Goal: Transaction & Acquisition: Obtain resource

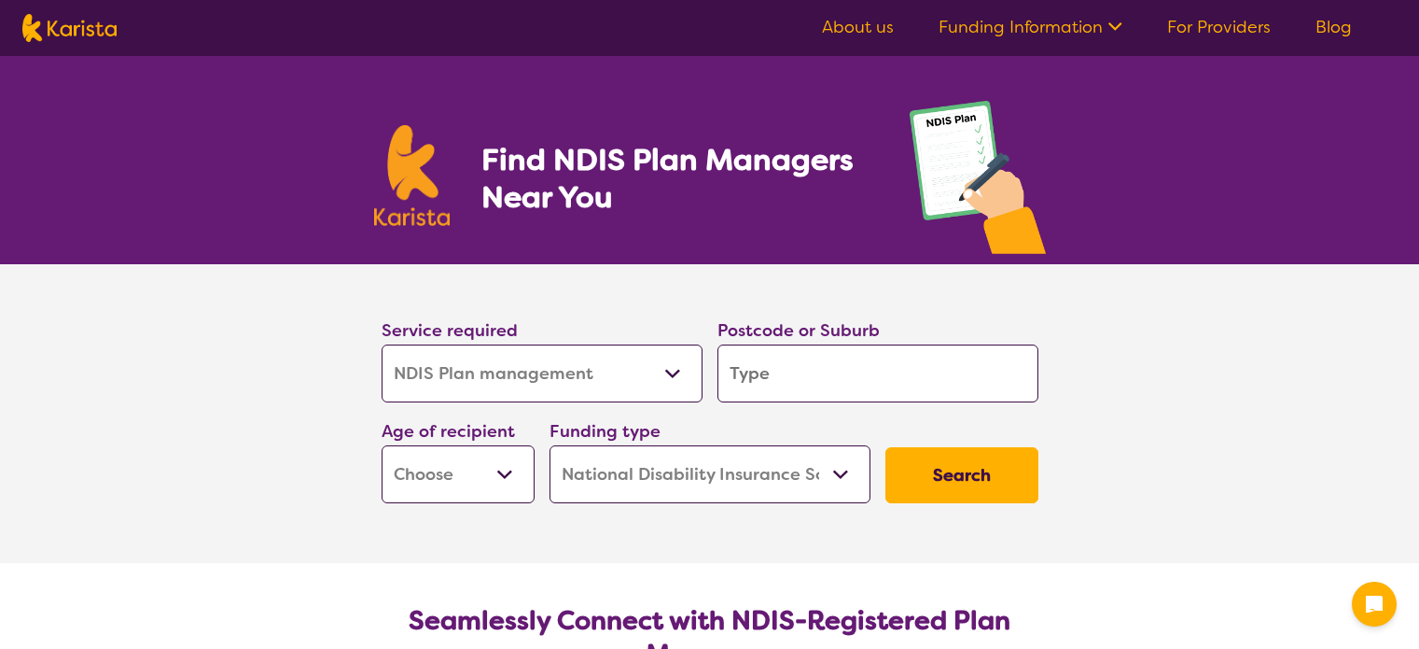
select select "NDIS Plan management"
select select "NDIS"
select select "NDIS Plan management"
select select "NDIS"
click at [758, 370] on input "search" at bounding box center [878, 373] width 321 height 58
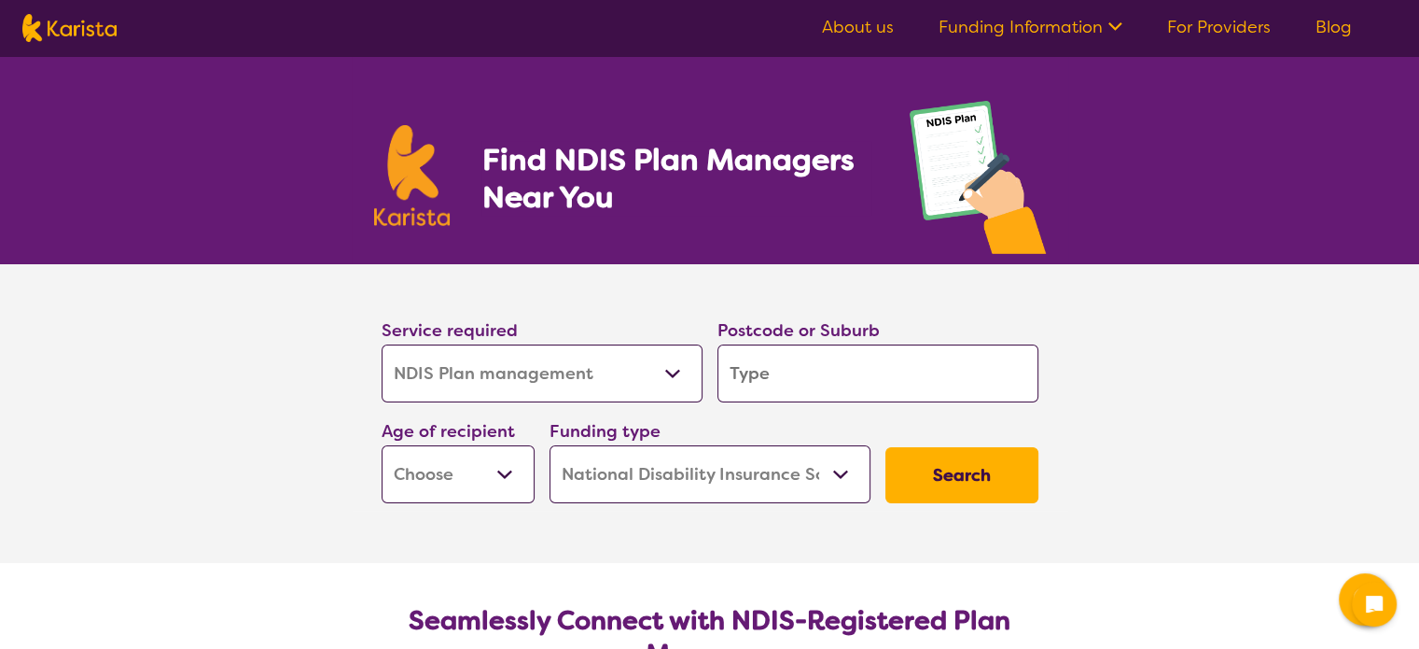
type input "3"
type input "33"
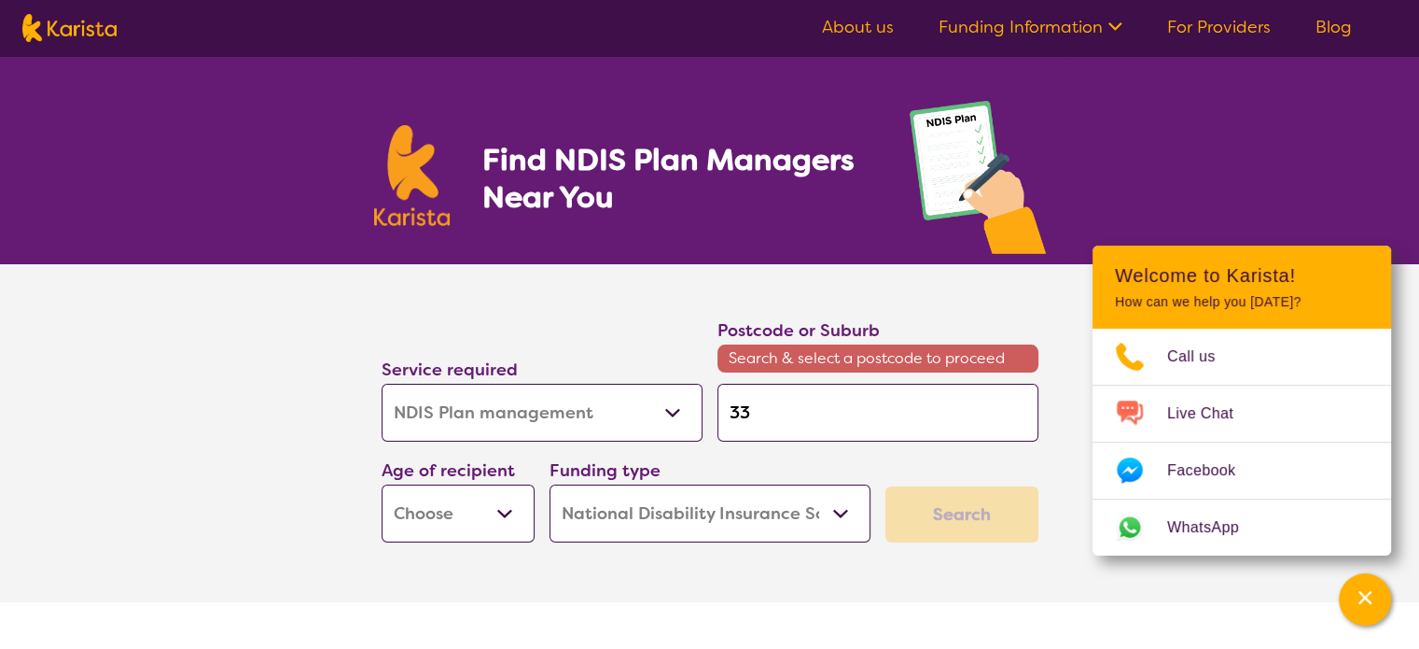
type input "333"
type input "3337"
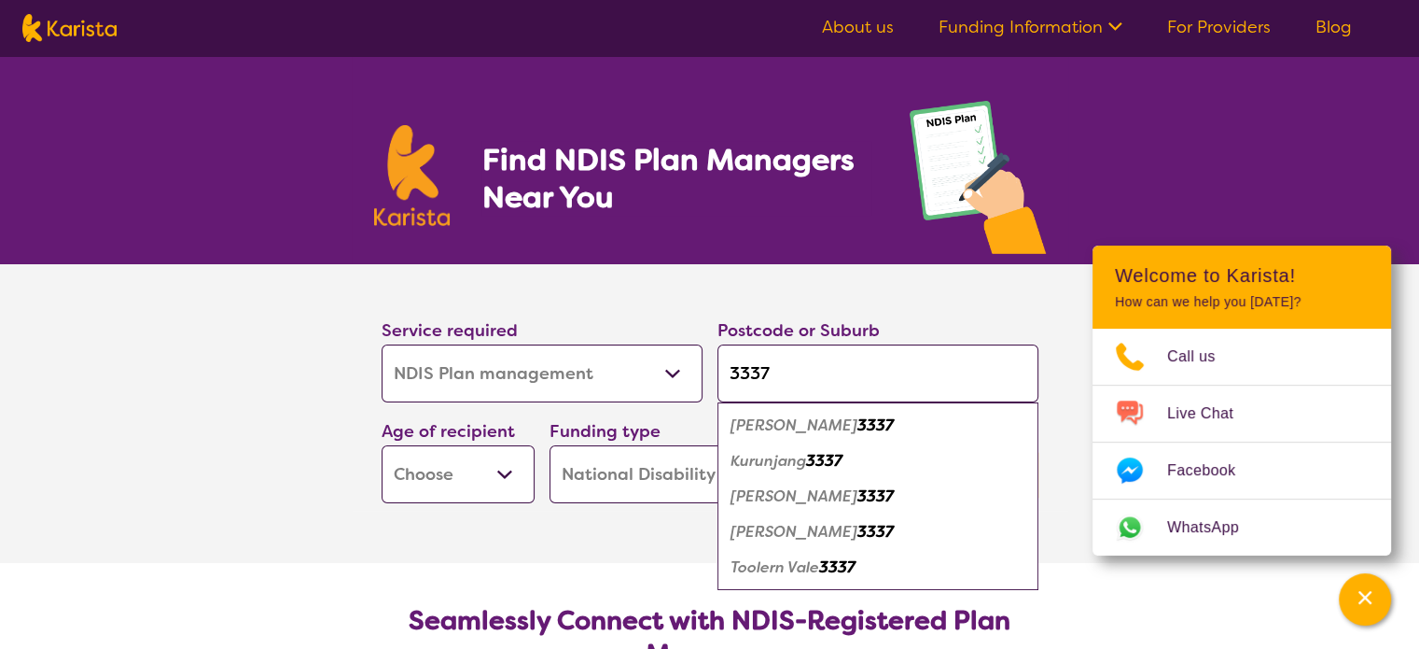
type input "3337"
click at [814, 523] on em "[PERSON_NAME]" at bounding box center [794, 532] width 127 height 20
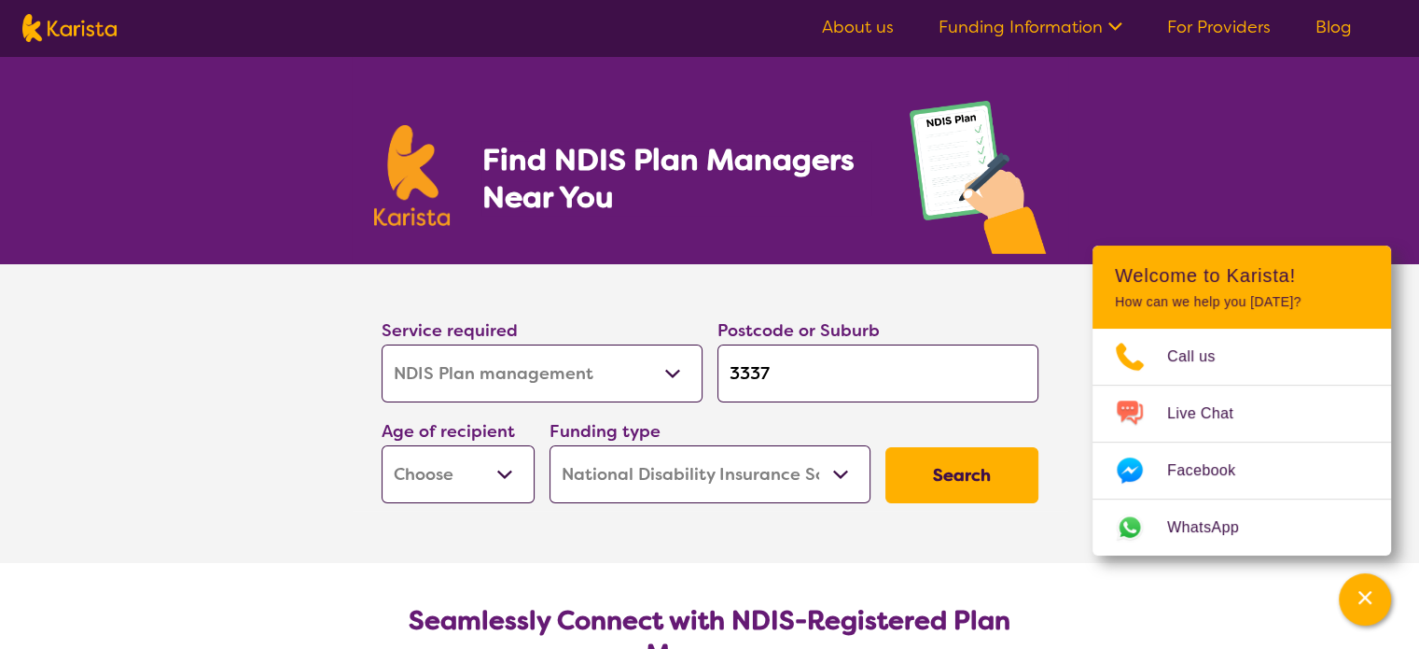
click at [484, 493] on select "Early Childhood - 0 to 9 Child - 10 to 11 Adolescent - 12 to 17 Adult - 18 to 6…" at bounding box center [458, 474] width 153 height 58
select select "AS"
click at [382, 445] on select "Early Childhood - 0 to 9 Child - 10 to 11 Adolescent - 12 to 17 Adult - 18 to 6…" at bounding box center [458, 474] width 153 height 58
select select "AS"
click at [918, 470] on button "Search" at bounding box center [962, 475] width 153 height 56
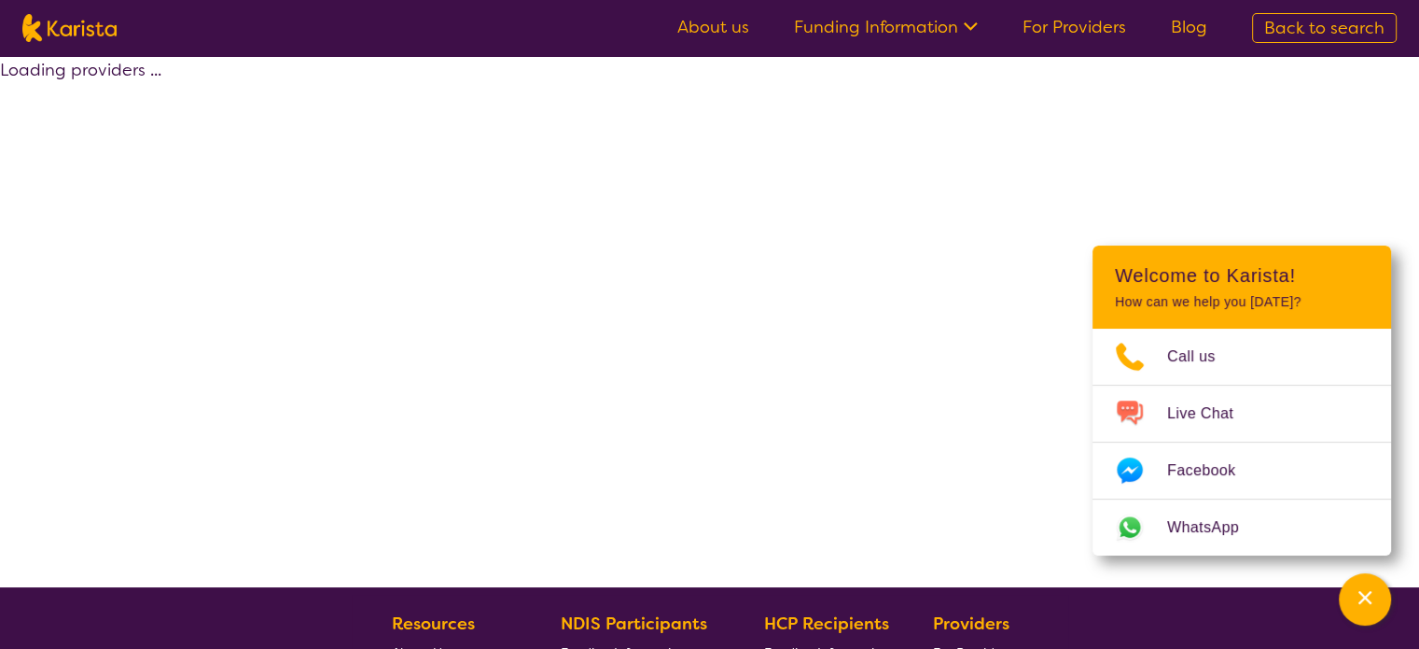
select select "by_score"
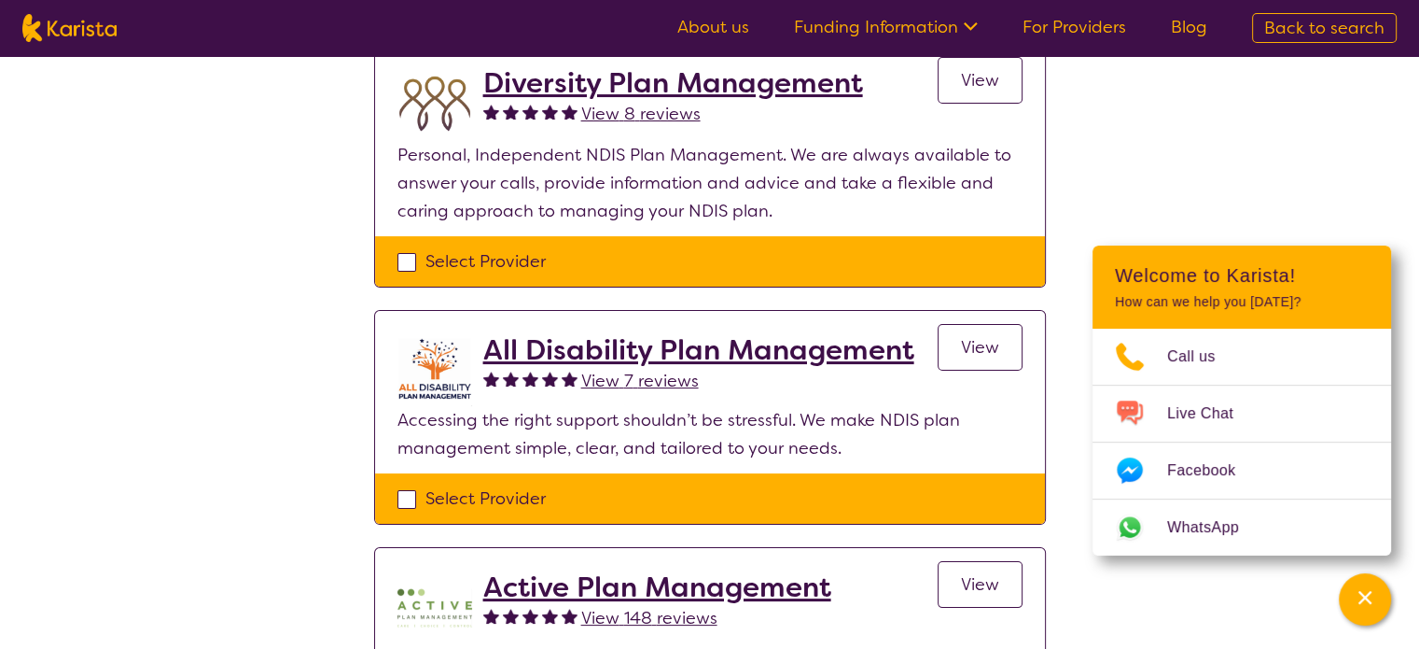
scroll to position [210, 0]
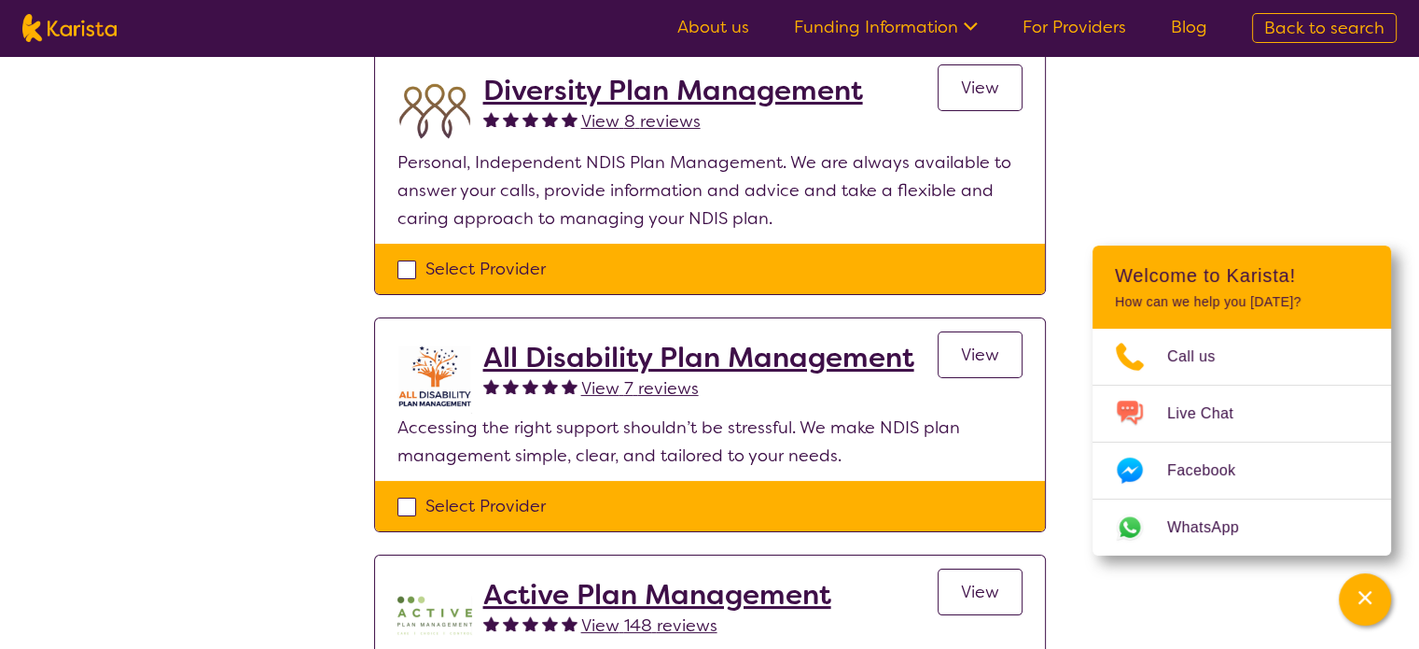
click at [999, 350] on span "View" at bounding box center [980, 354] width 38 height 22
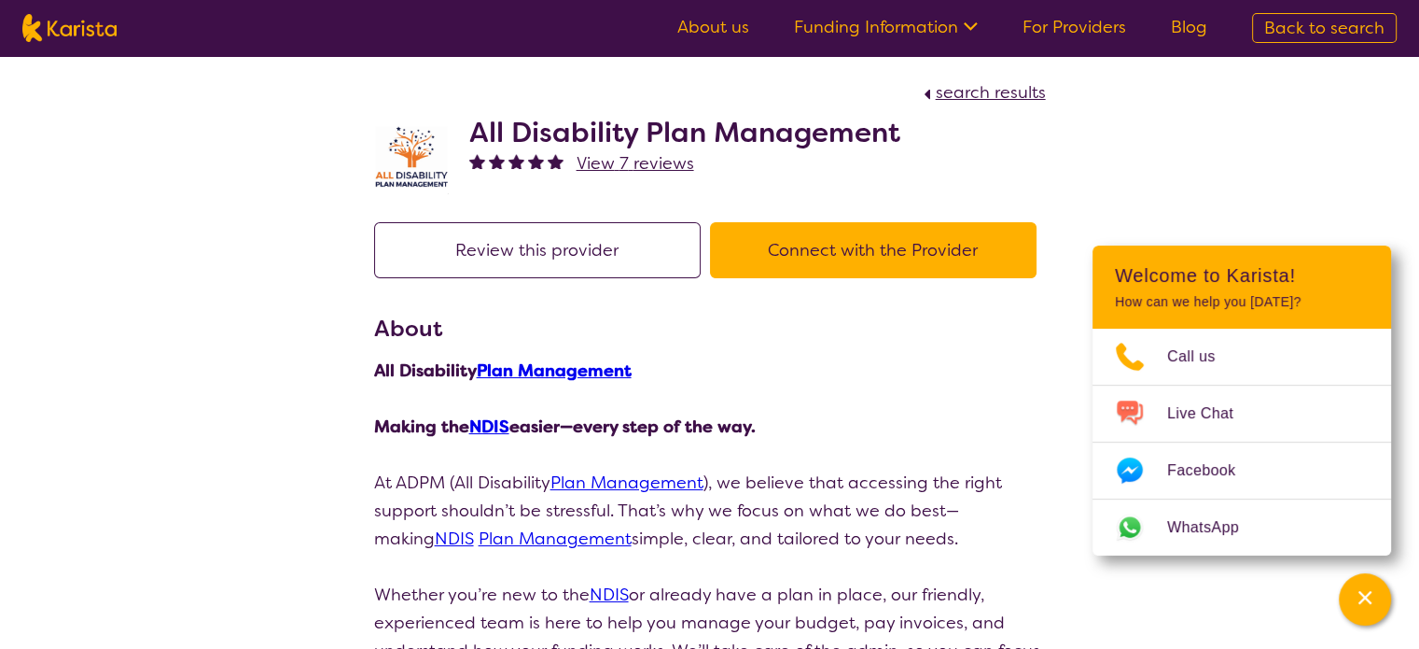
click at [971, 242] on button "Connect with the Provider" at bounding box center [873, 250] width 327 height 56
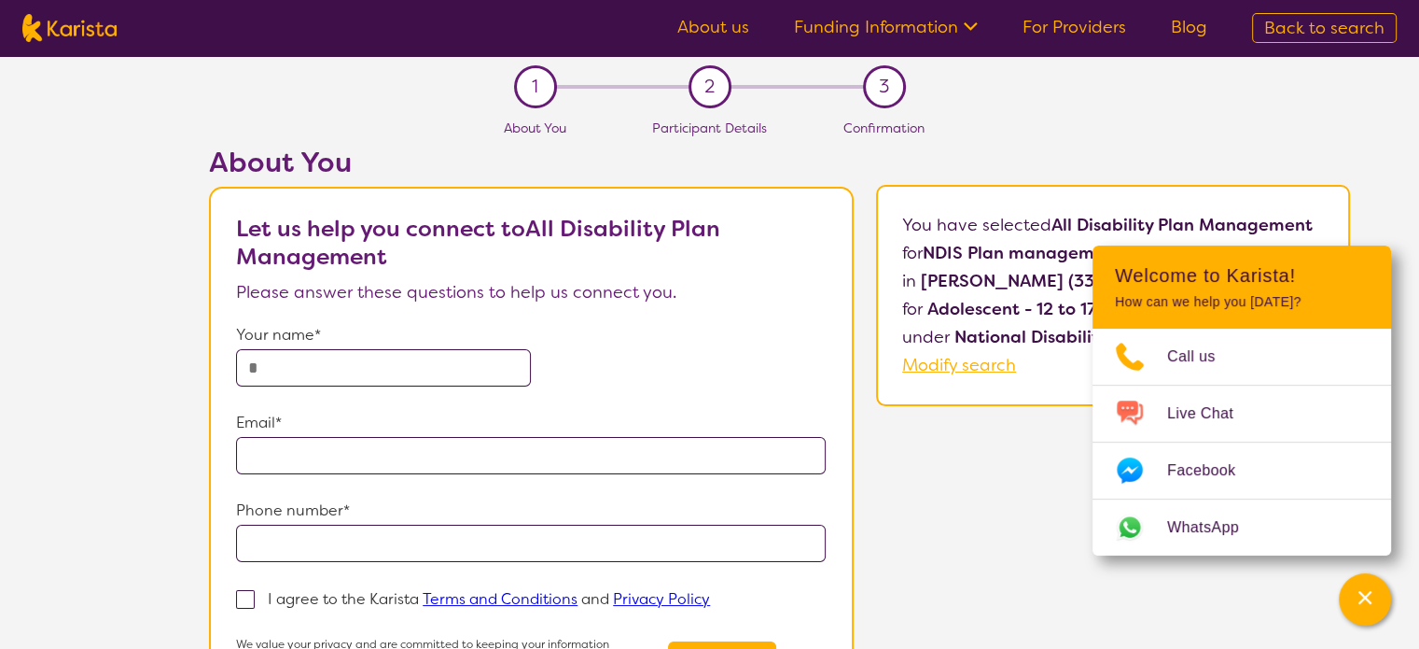
click at [363, 371] on input "text" at bounding box center [383, 367] width 295 height 37
type input "*****"
type input "**********"
click at [277, 555] on input "tel" at bounding box center [531, 542] width 590 height 37
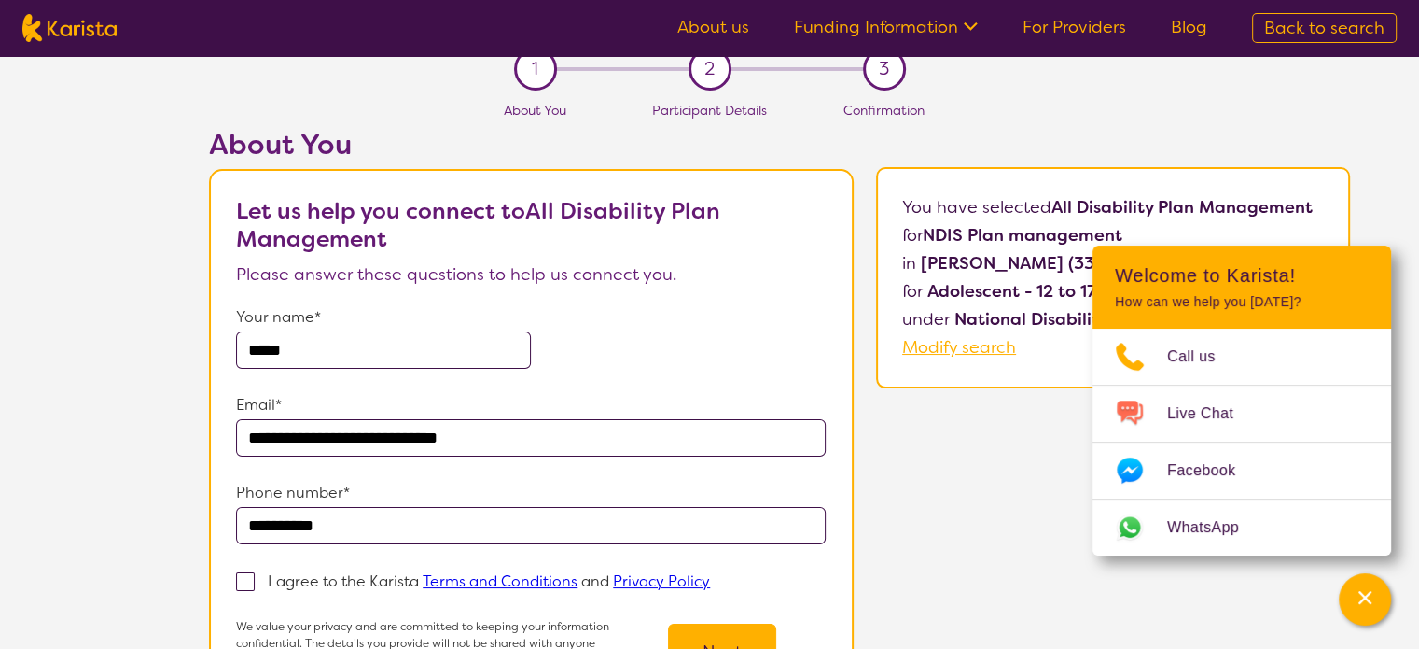
type input "**********"
click at [250, 579] on span at bounding box center [245, 581] width 19 height 19
click at [710, 579] on input "I agree to the Karista Terms and Conditions and Privacy Policy" at bounding box center [716, 580] width 12 height 12
checkbox input "true"
click at [699, 635] on button "Next" at bounding box center [722, 651] width 108 height 56
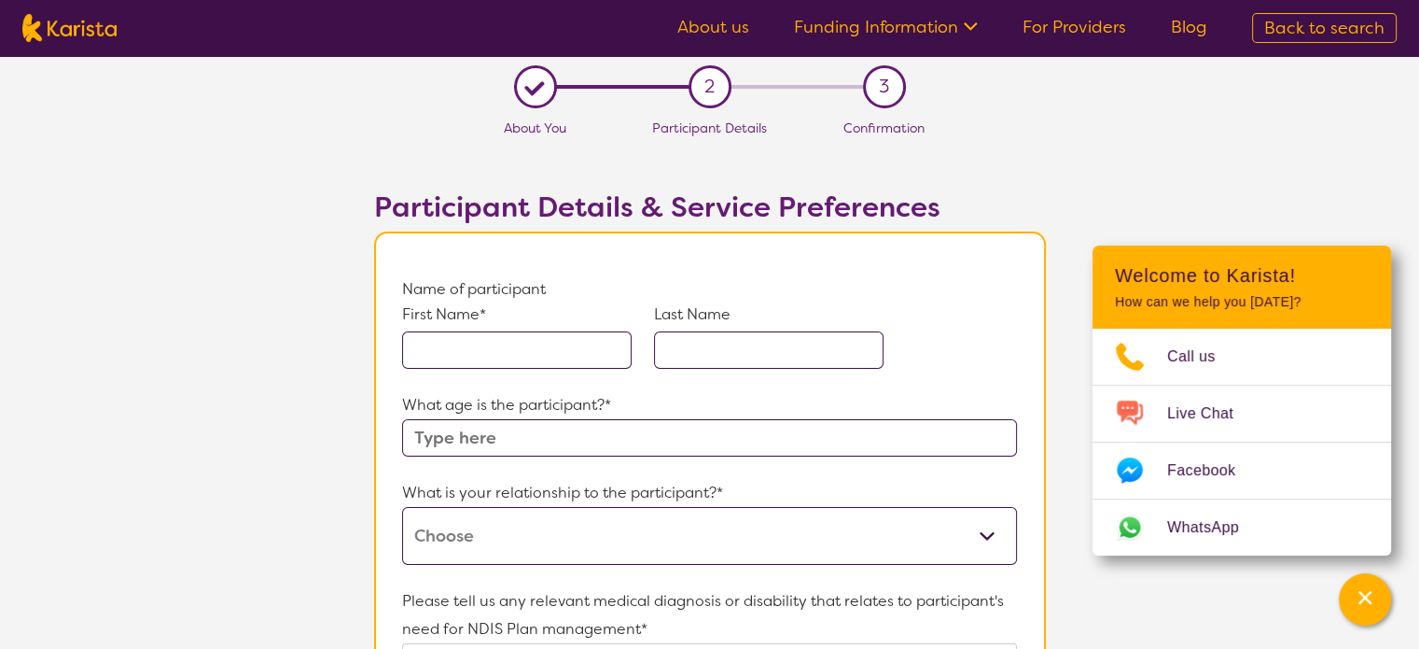
click at [511, 356] on input "text" at bounding box center [517, 349] width 230 height 37
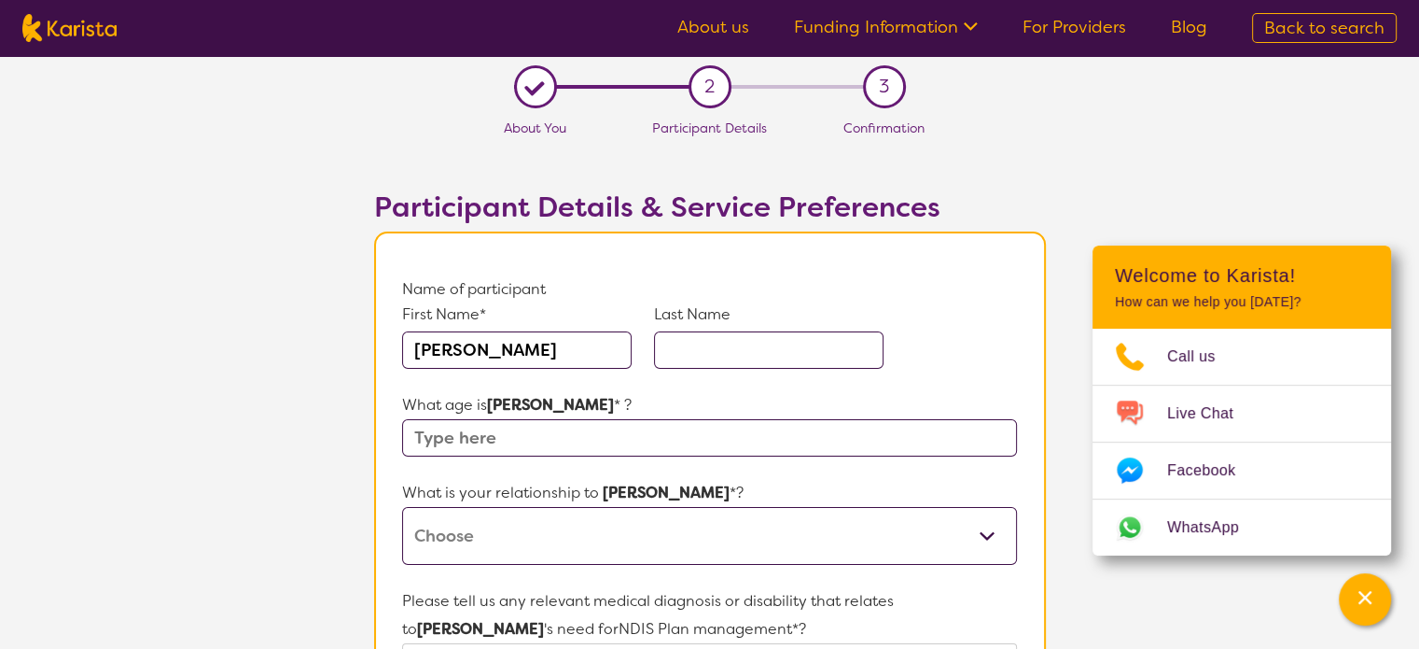
type input "[PERSON_NAME]"
click at [439, 447] on input "text" at bounding box center [709, 437] width 614 height 37
type input "15"
click at [483, 538] on select "This request is for myself I am their parent I am their child I am their spouse…" at bounding box center [709, 536] width 614 height 58
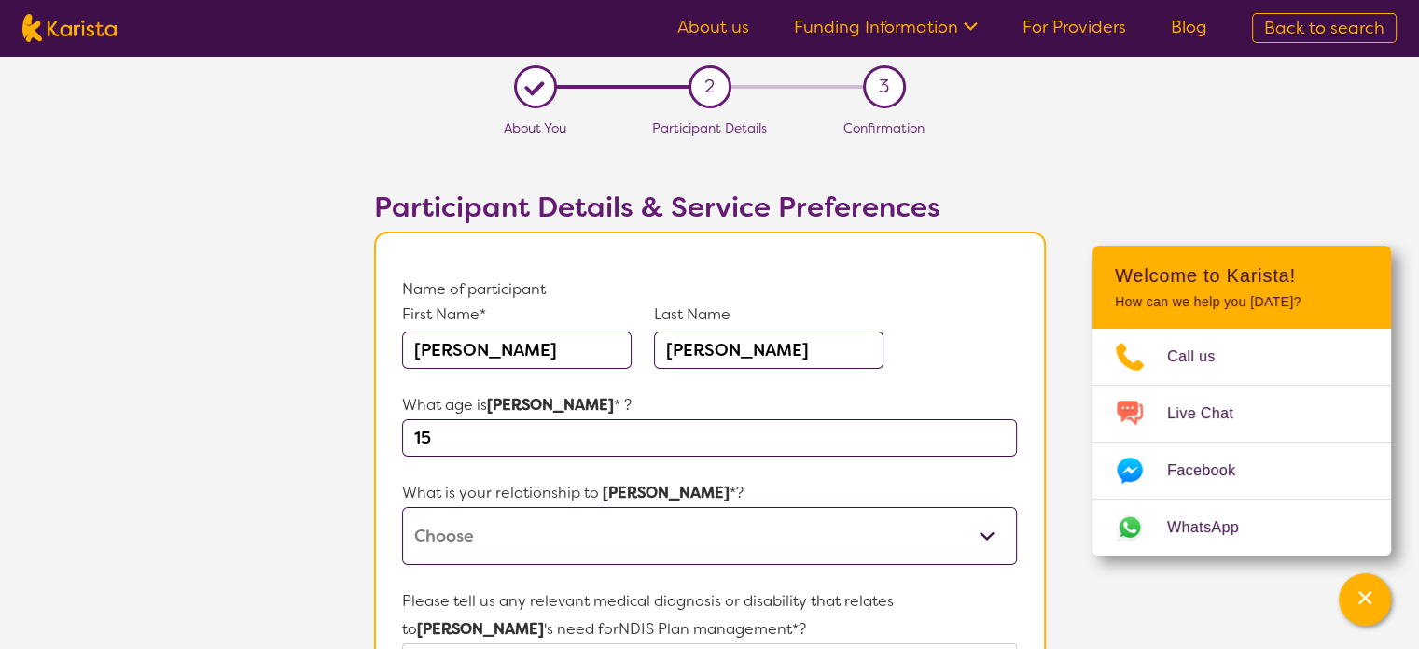
select select "I am their parent"
click at [402, 507] on select "This request is for myself I am their parent I am their child I am their spouse…" at bounding box center [709, 536] width 614 height 58
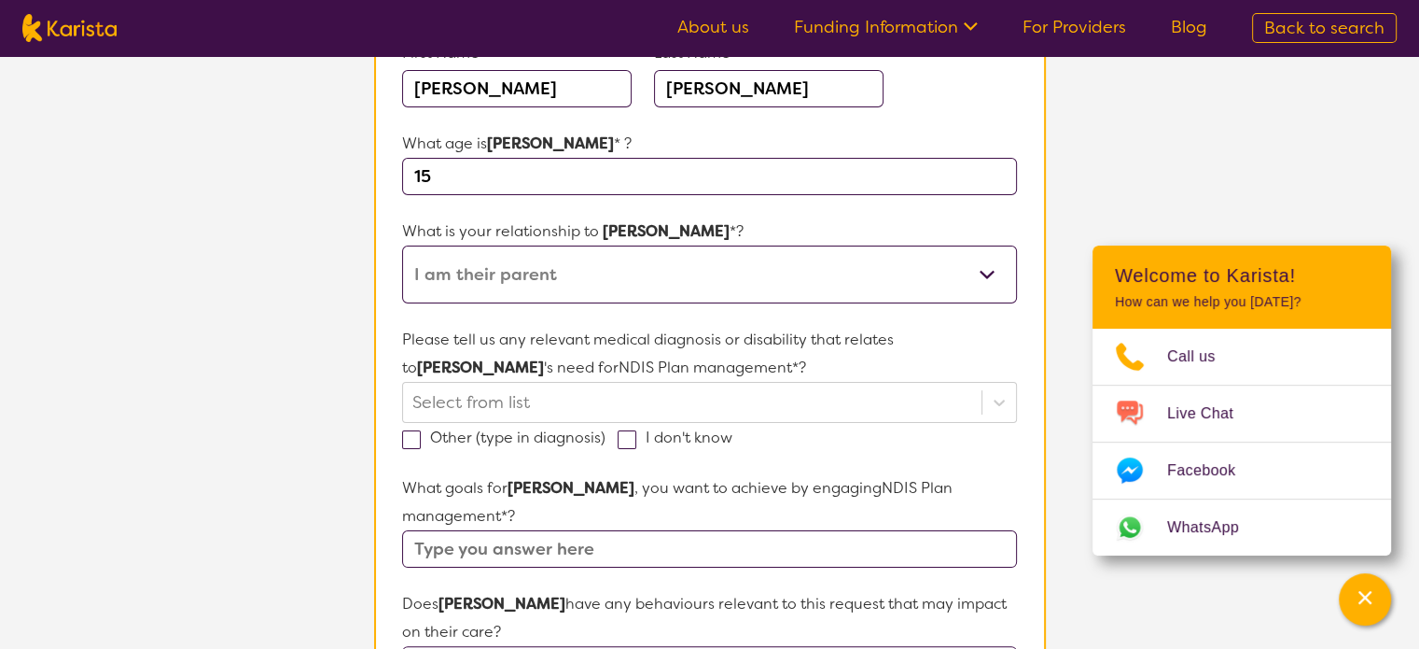
scroll to position [272, 0]
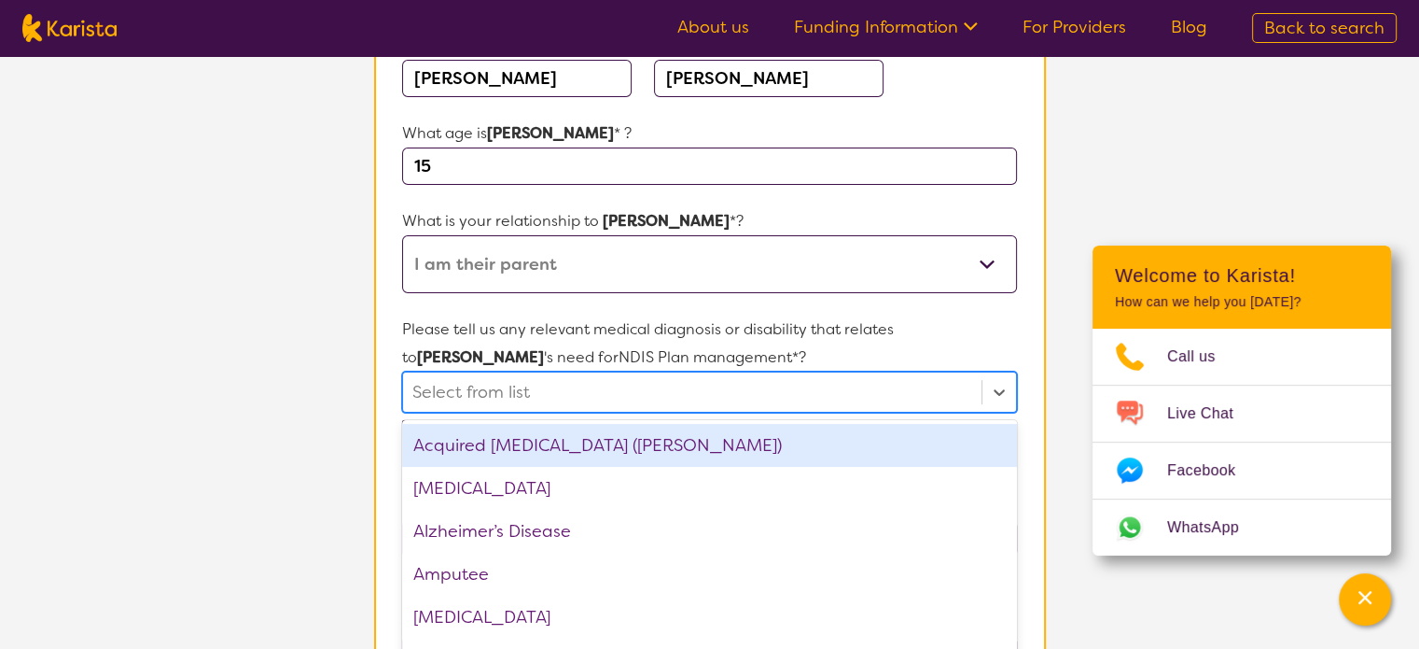
click at [612, 387] on div "option Acquired [MEDICAL_DATA] (ABI) focused, 1 of 75. 75 results available. Us…" at bounding box center [709, 391] width 614 height 41
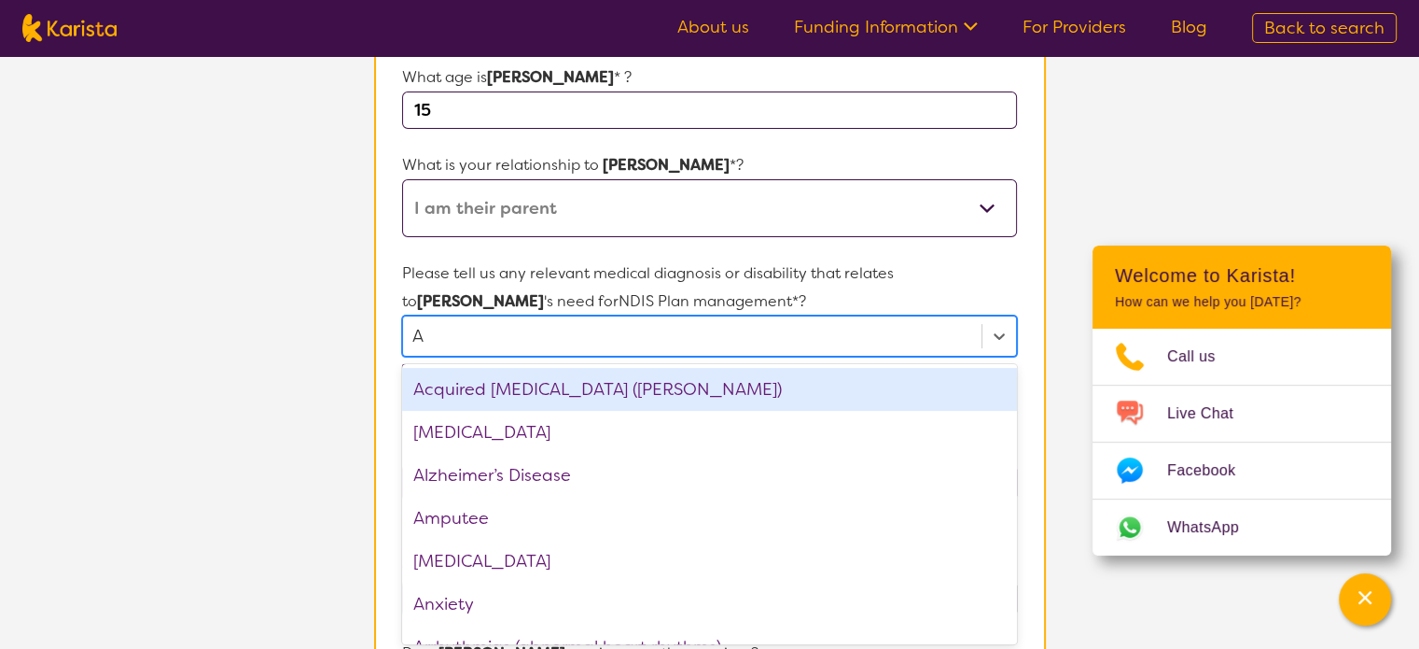
type input "As"
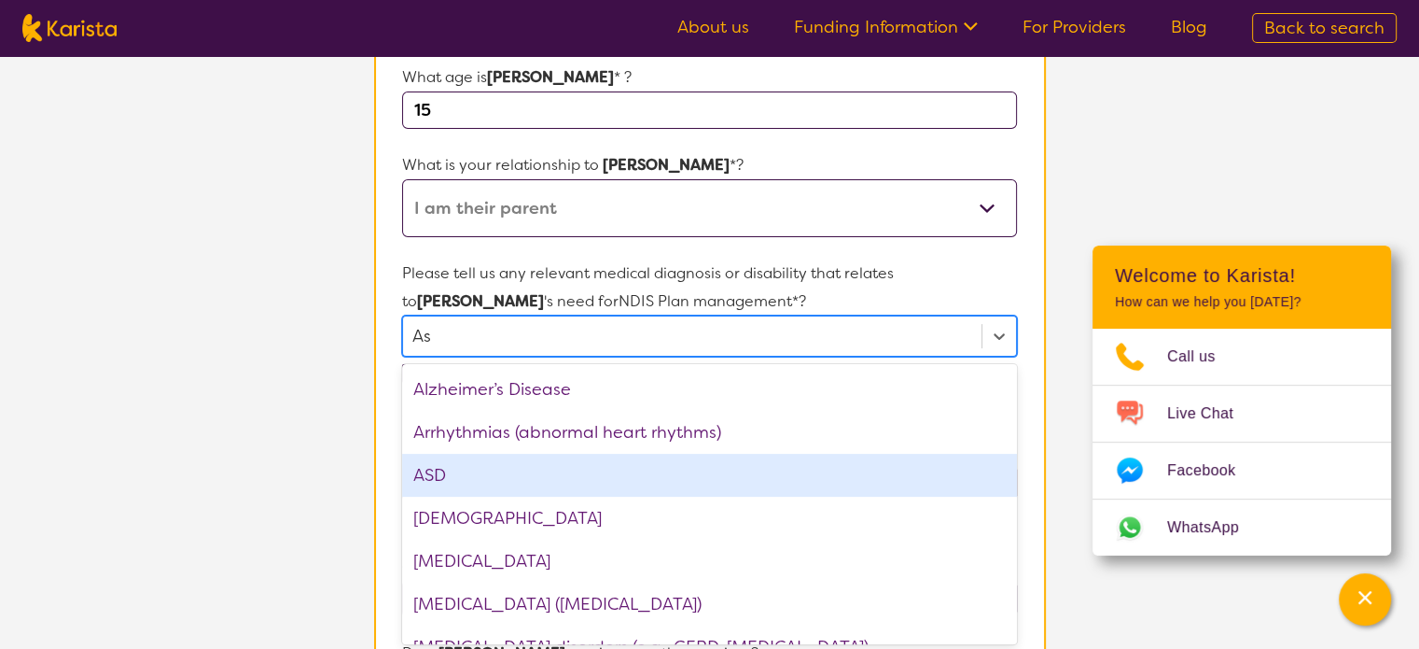
click at [454, 466] on div "ASD" at bounding box center [709, 475] width 614 height 43
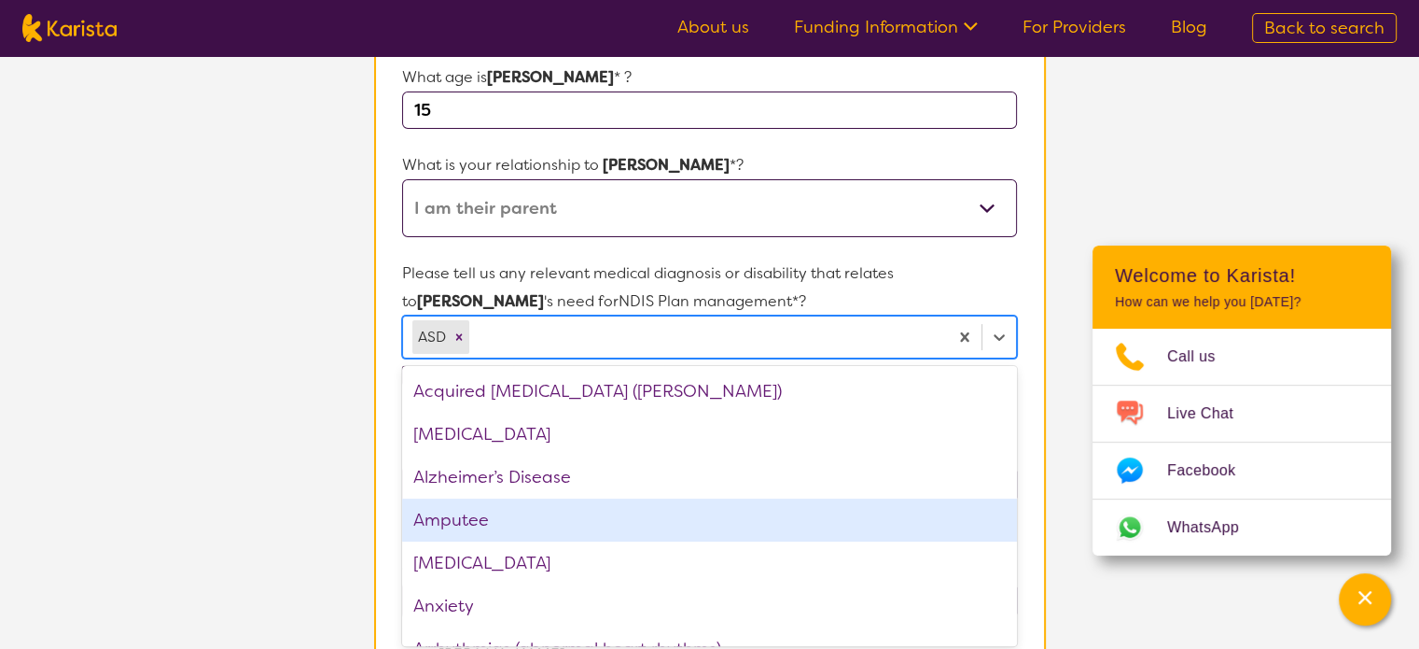
click at [1071, 572] on section "L About You 2 Participant Details 3 Confirmation Participant Details & Service …" at bounding box center [709, 565] width 1419 height 1675
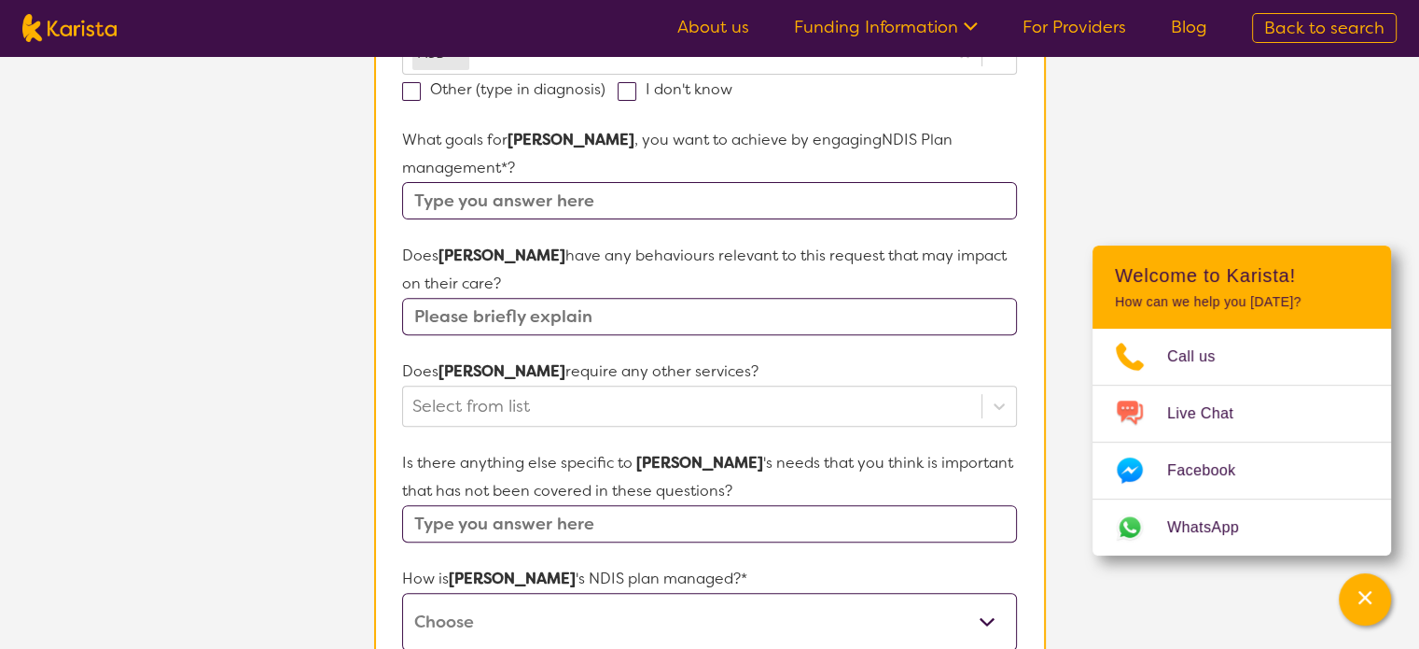
scroll to position [665, 0]
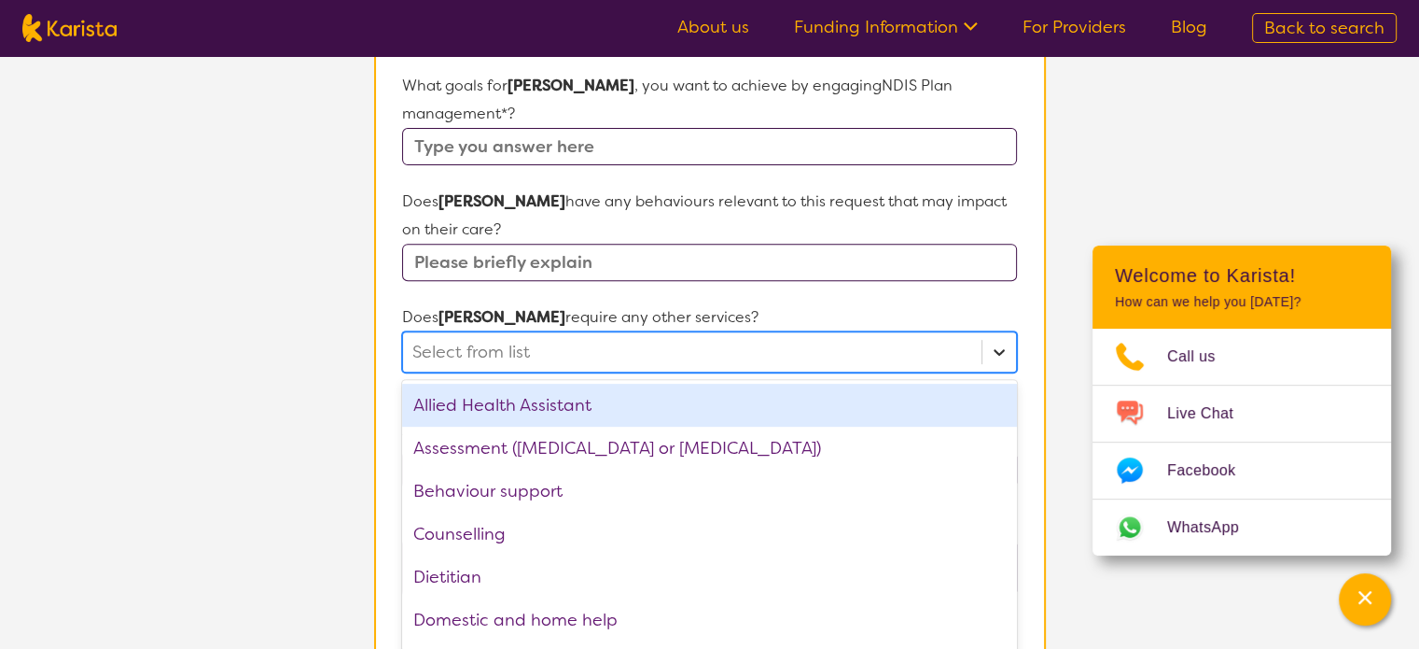
click at [999, 342] on icon at bounding box center [999, 351] width 19 height 19
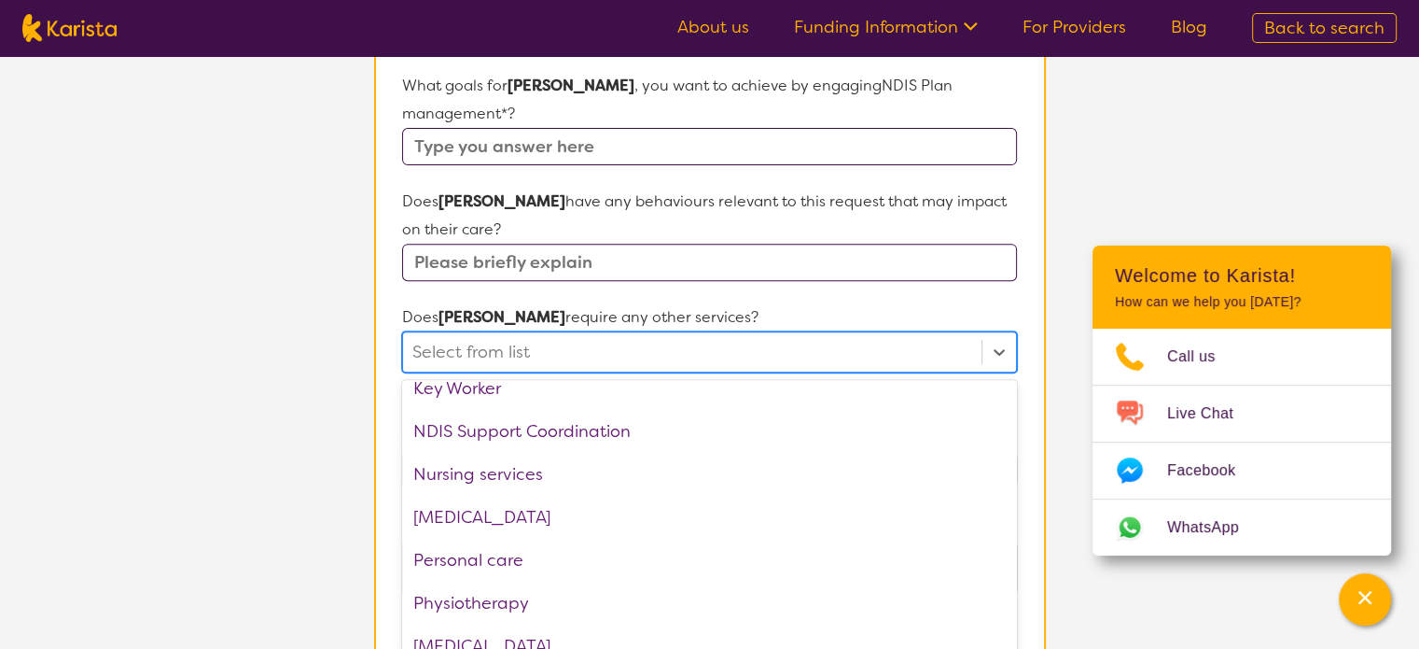
scroll to position [398, 0]
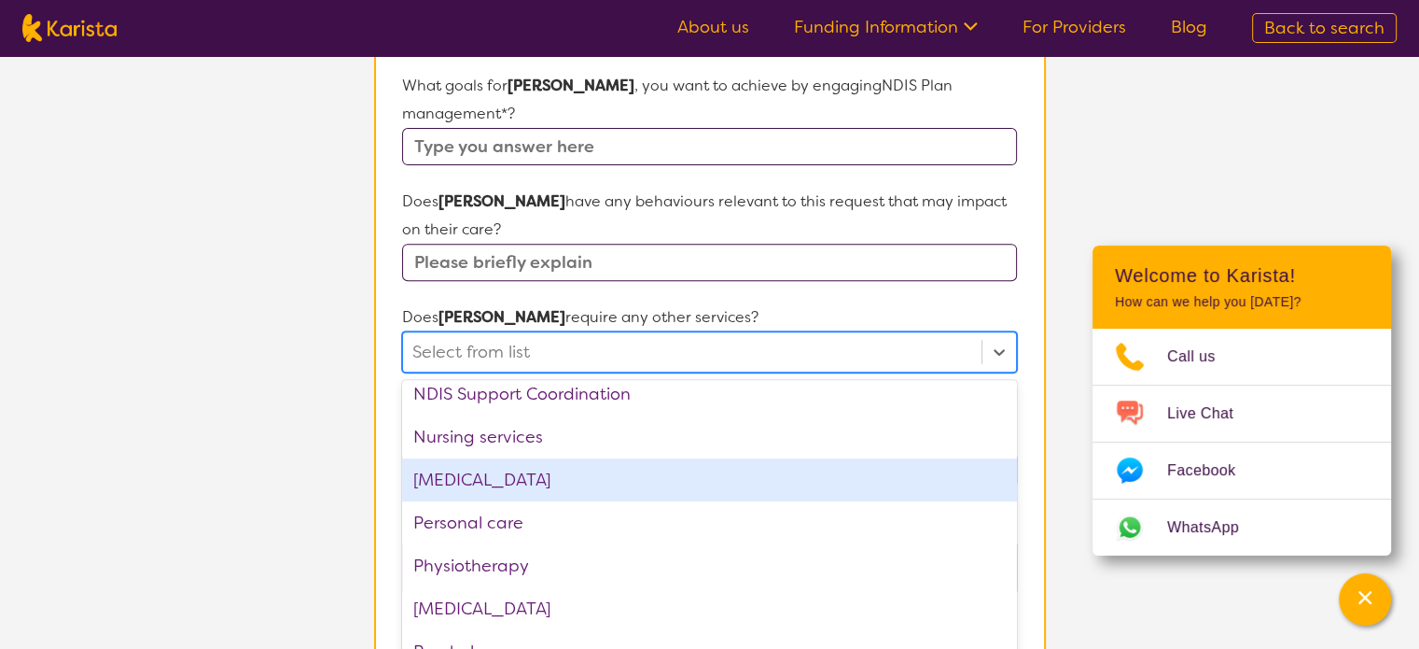
click at [671, 458] on div "[MEDICAL_DATA]" at bounding box center [709, 479] width 614 height 43
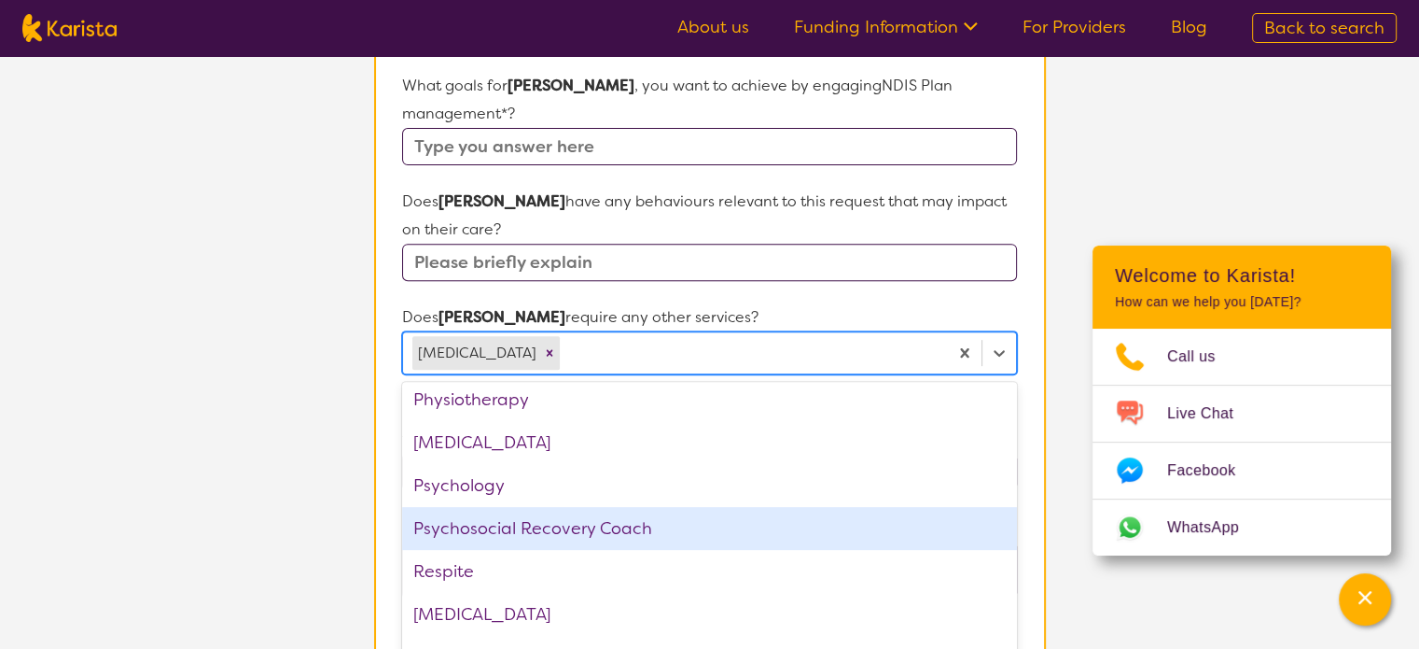
scroll to position [586, 0]
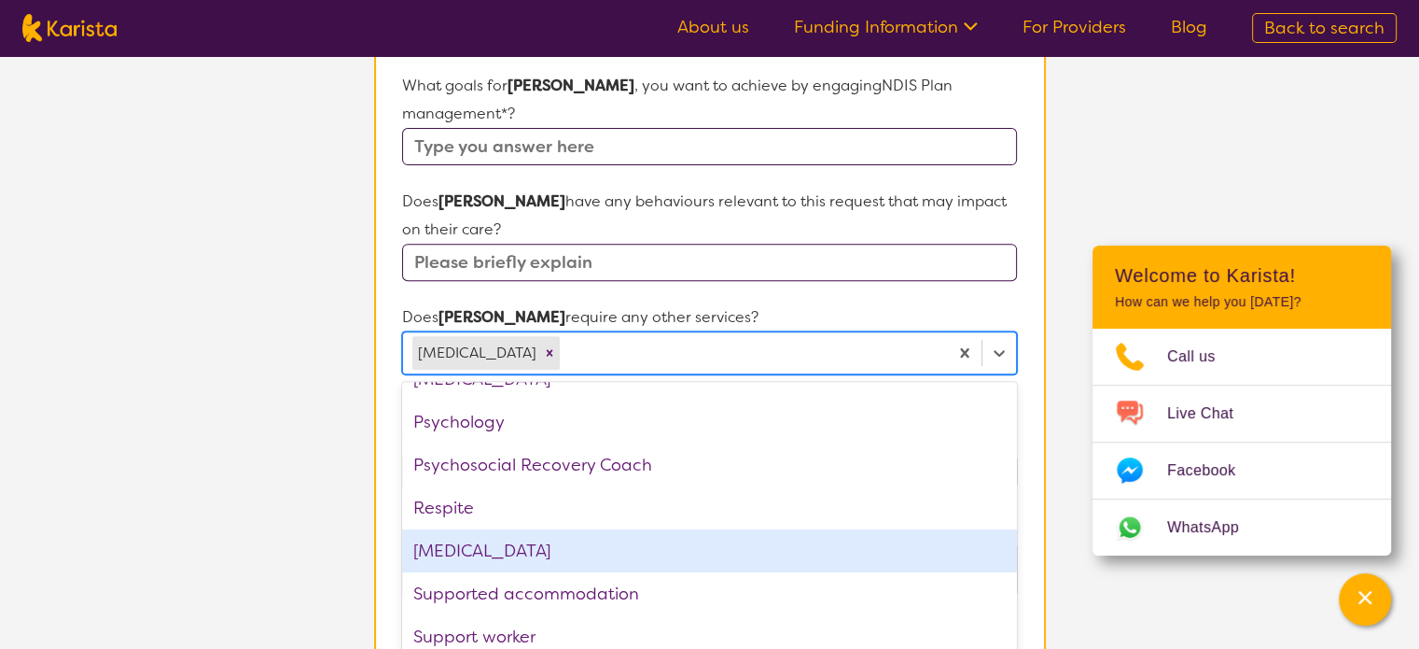
click at [455, 529] on div "[MEDICAL_DATA]" at bounding box center [709, 550] width 614 height 43
click at [1202, 630] on section "L About You 2 Participant Details 3 Confirmation Participant Details & Service …" at bounding box center [709, 229] width 1419 height 1677
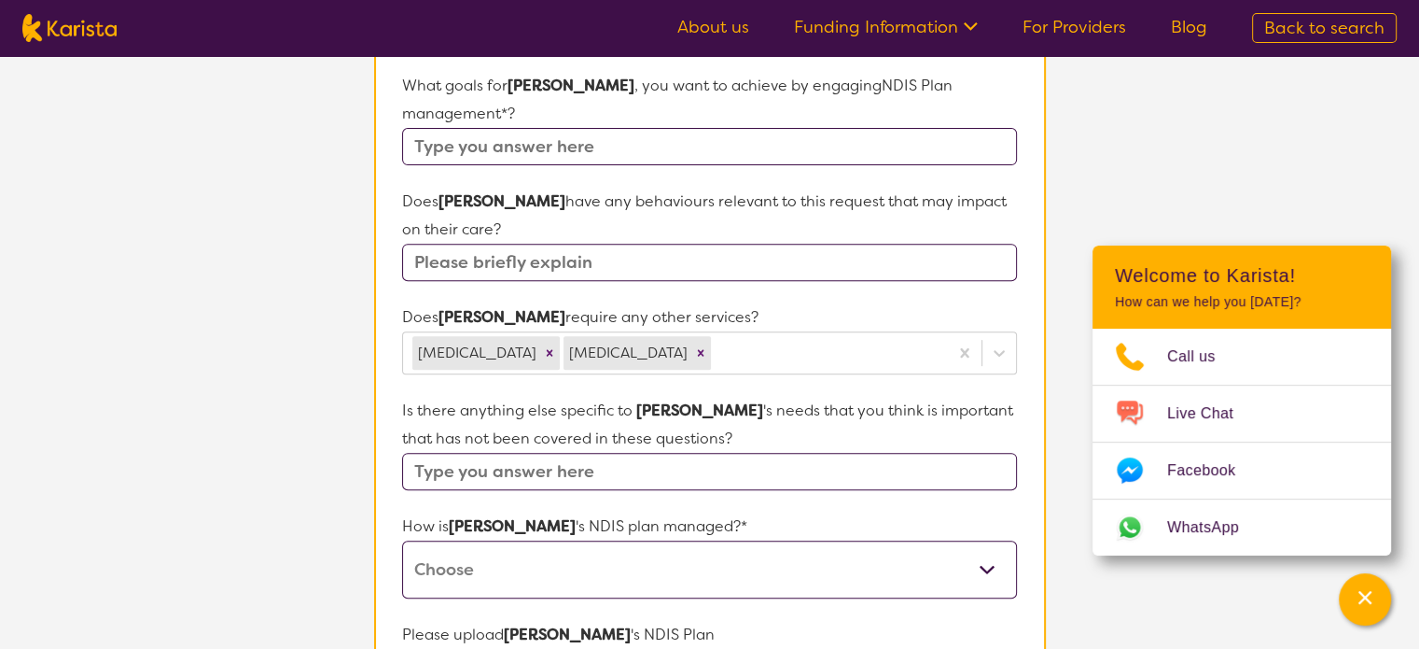
click at [695, 546] on select "Self-managed NDIS plan Managed by a registered plan management provider (not th…" at bounding box center [709, 569] width 614 height 58
click at [1127, 112] on section "L About You 2 Participant Details 3 Confirmation Participant Details & Service …" at bounding box center [709, 229] width 1419 height 1677
